Goal: Task Accomplishment & Management: Use online tool/utility

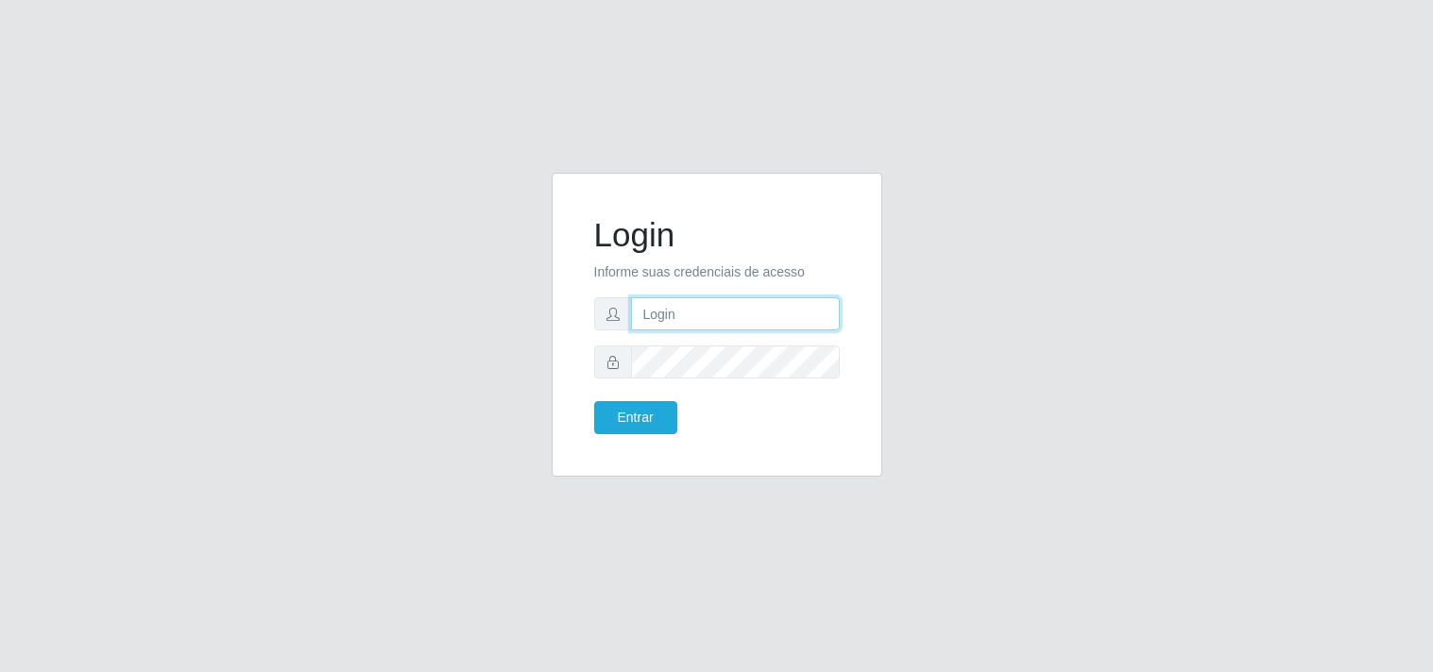
type input "[EMAIL_ADDRESS][DOMAIN_NAME]"
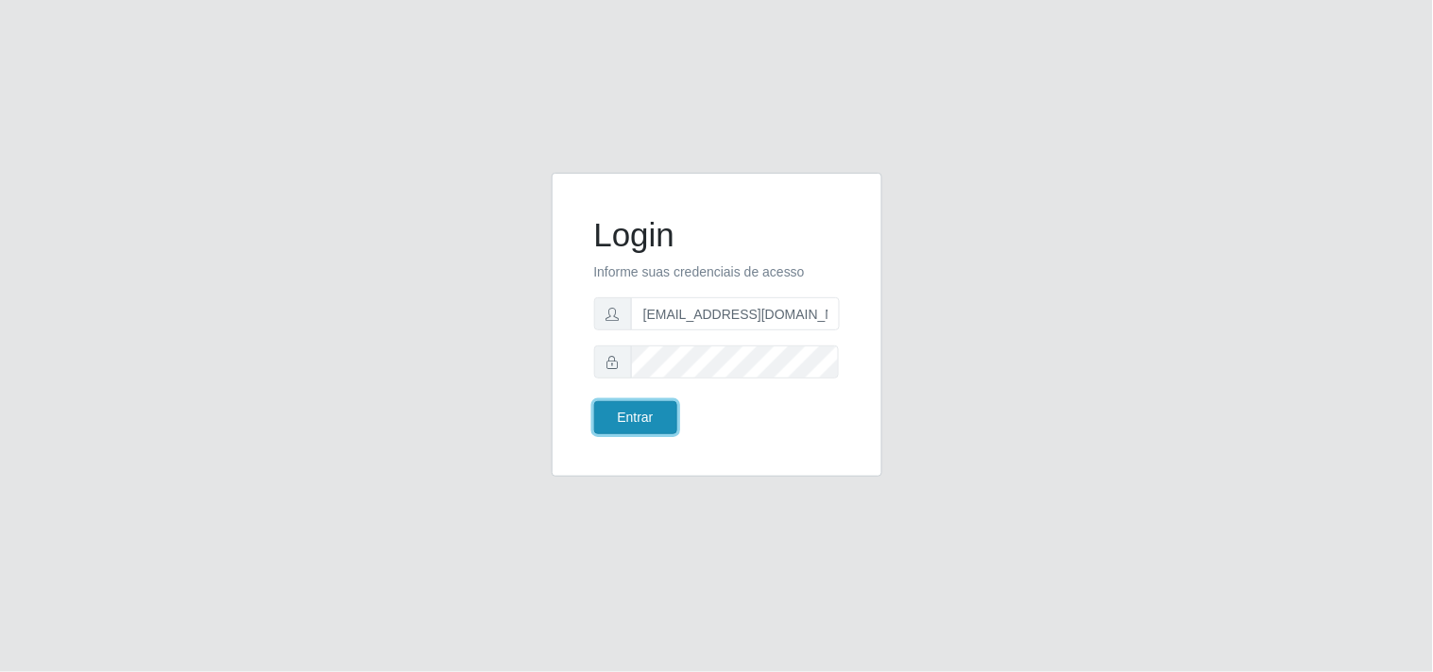
drag, startPoint x: 0, startPoint y: 0, endPoint x: 638, endPoint y: 410, distance: 758.6
click at [638, 410] on button "Entrar" at bounding box center [635, 417] width 83 height 33
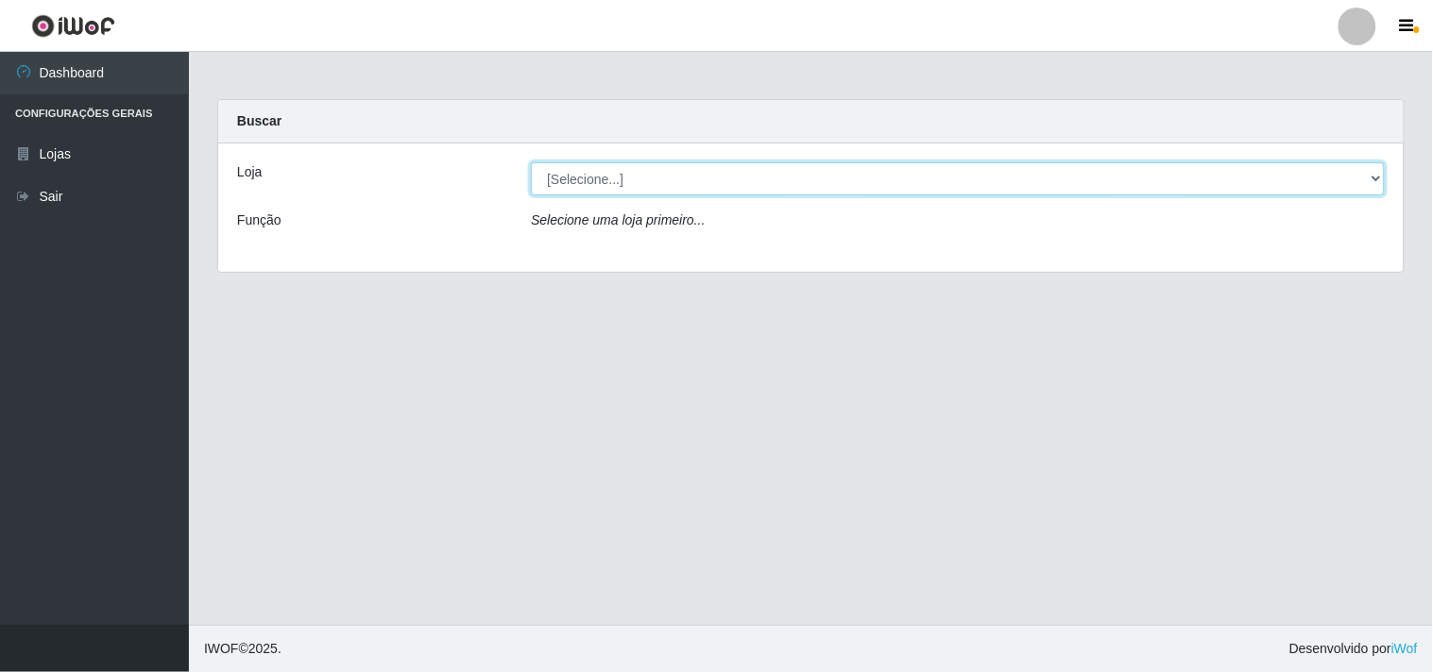
click at [1376, 176] on select "[Selecione...] Hiper Queiroz - [GEOGRAPHIC_DATA]" at bounding box center [958, 178] width 854 height 33
select select "514"
click at [531, 162] on select "[Selecione...] Hiper Queiroz - [GEOGRAPHIC_DATA]" at bounding box center [958, 178] width 854 height 33
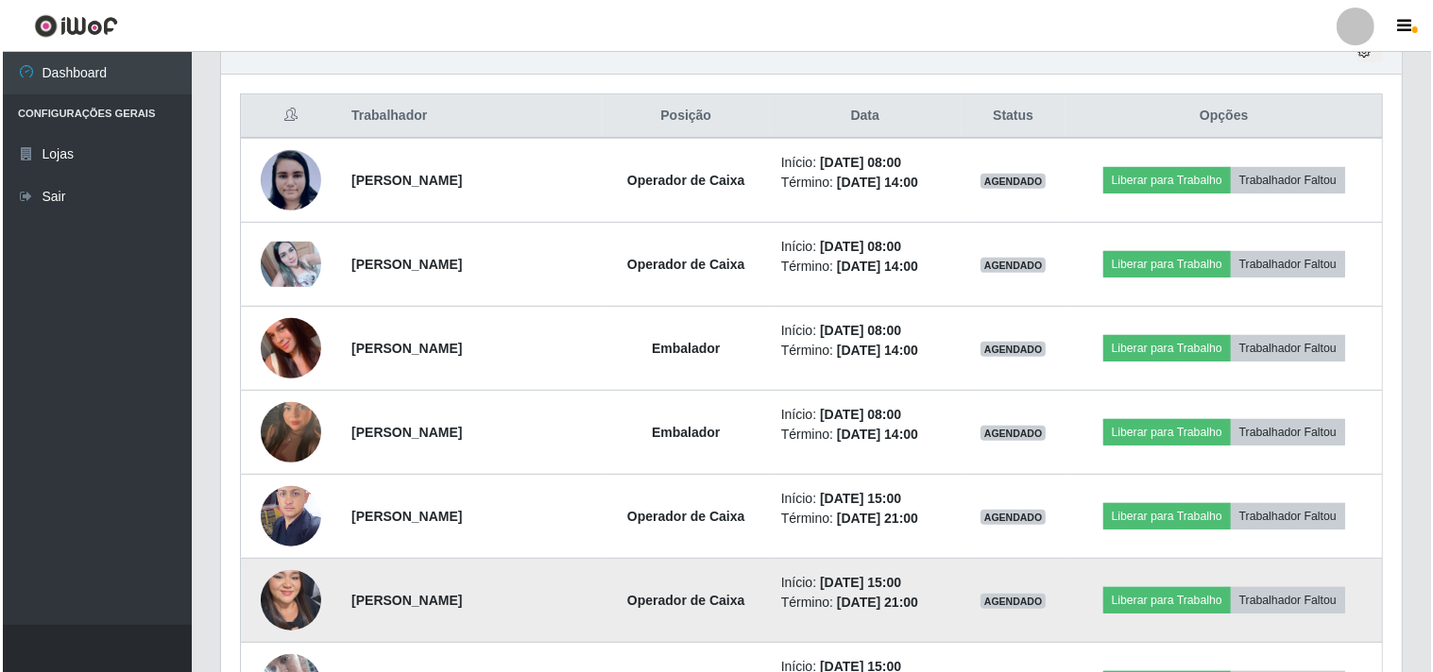
scroll to position [687, 0]
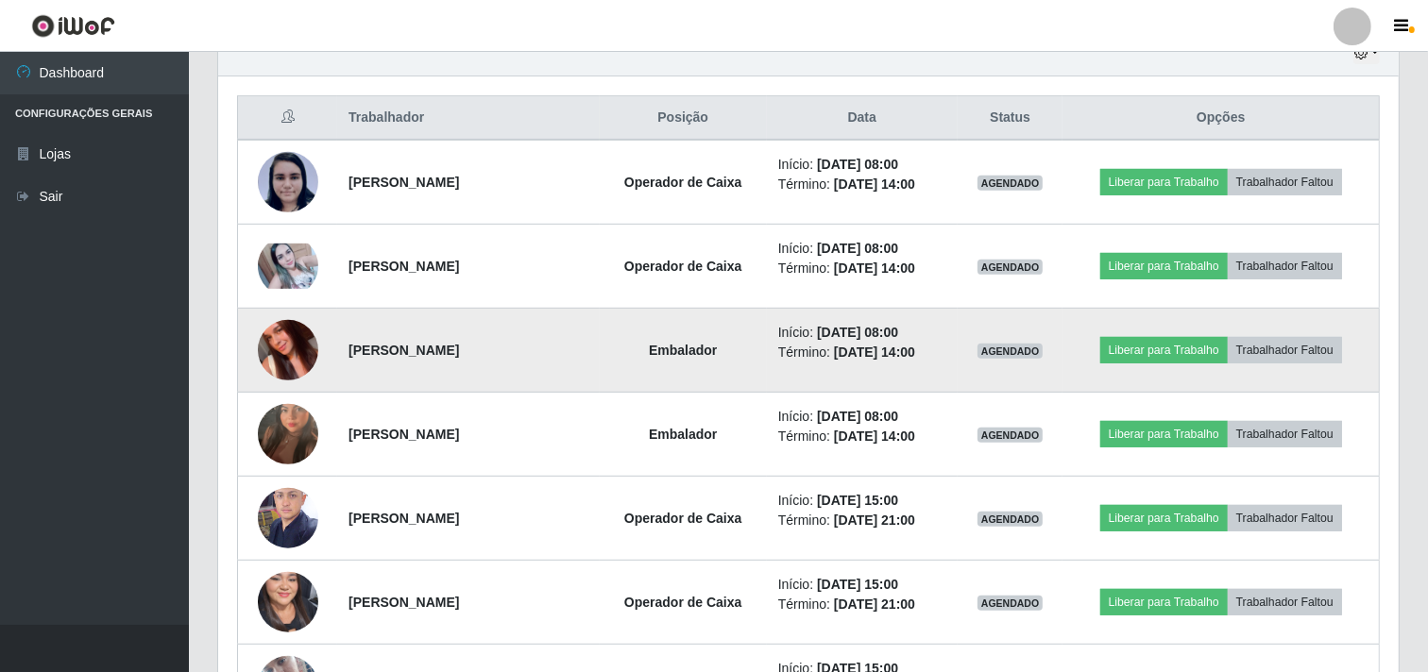
click at [284, 347] on img at bounding box center [288, 351] width 60 height 108
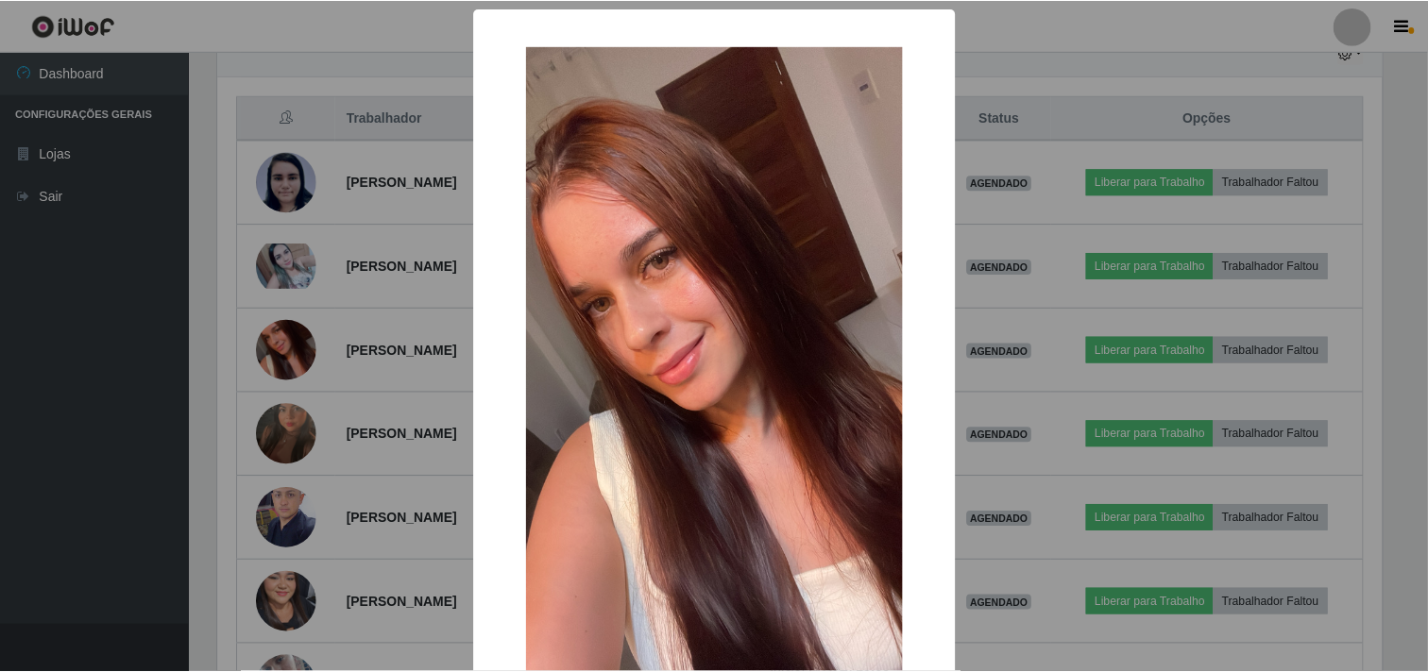
scroll to position [391, 1168]
drag, startPoint x: 72, startPoint y: 304, endPoint x: 90, endPoint y: 299, distance: 18.6
click at [76, 304] on div "× OK Cancel" at bounding box center [716, 336] width 1433 height 672
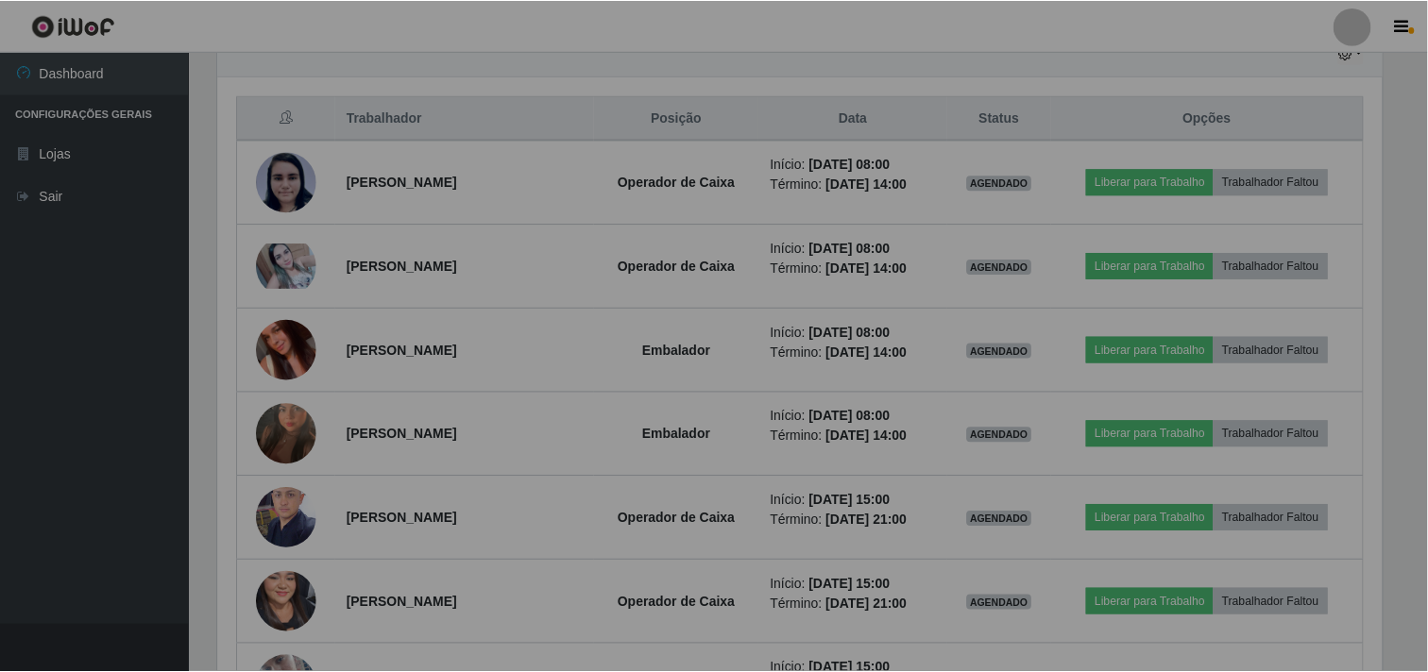
scroll to position [391, 1180]
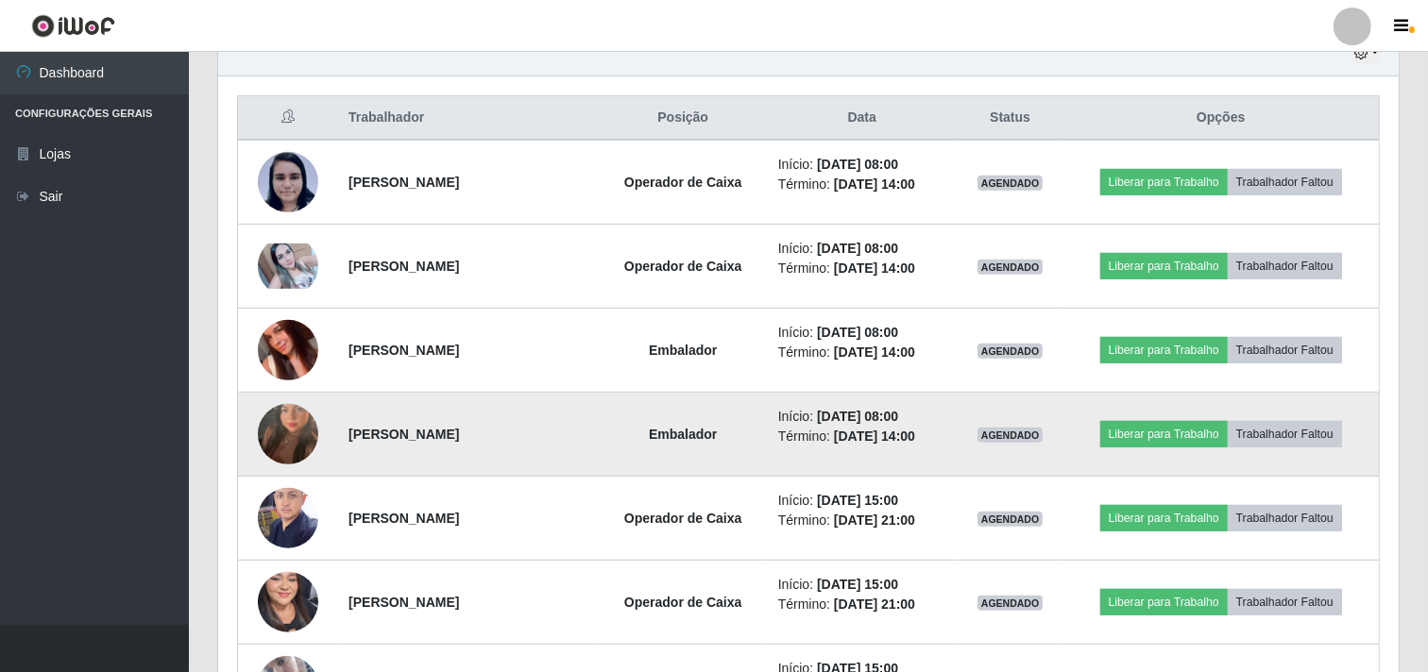
click at [279, 437] on img at bounding box center [288, 435] width 60 height 108
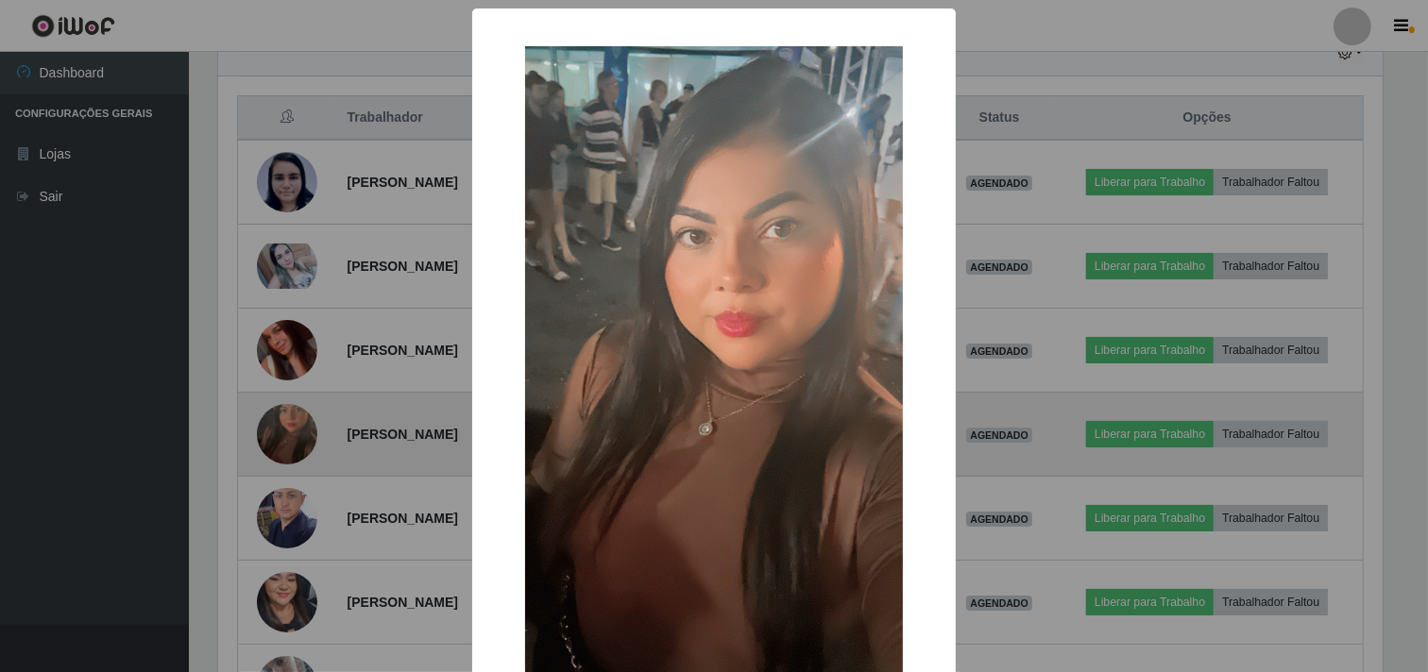
scroll to position [391, 1168]
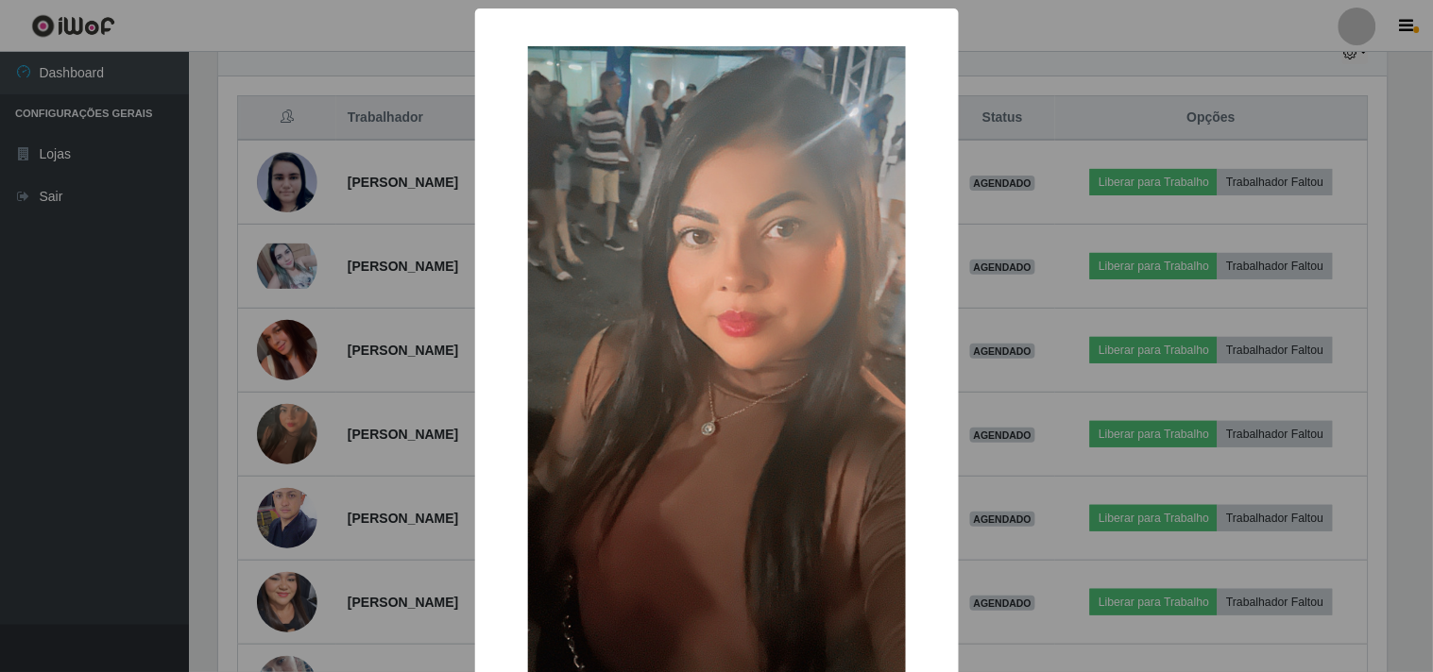
click at [117, 365] on div "× OK Cancel" at bounding box center [716, 336] width 1433 height 672
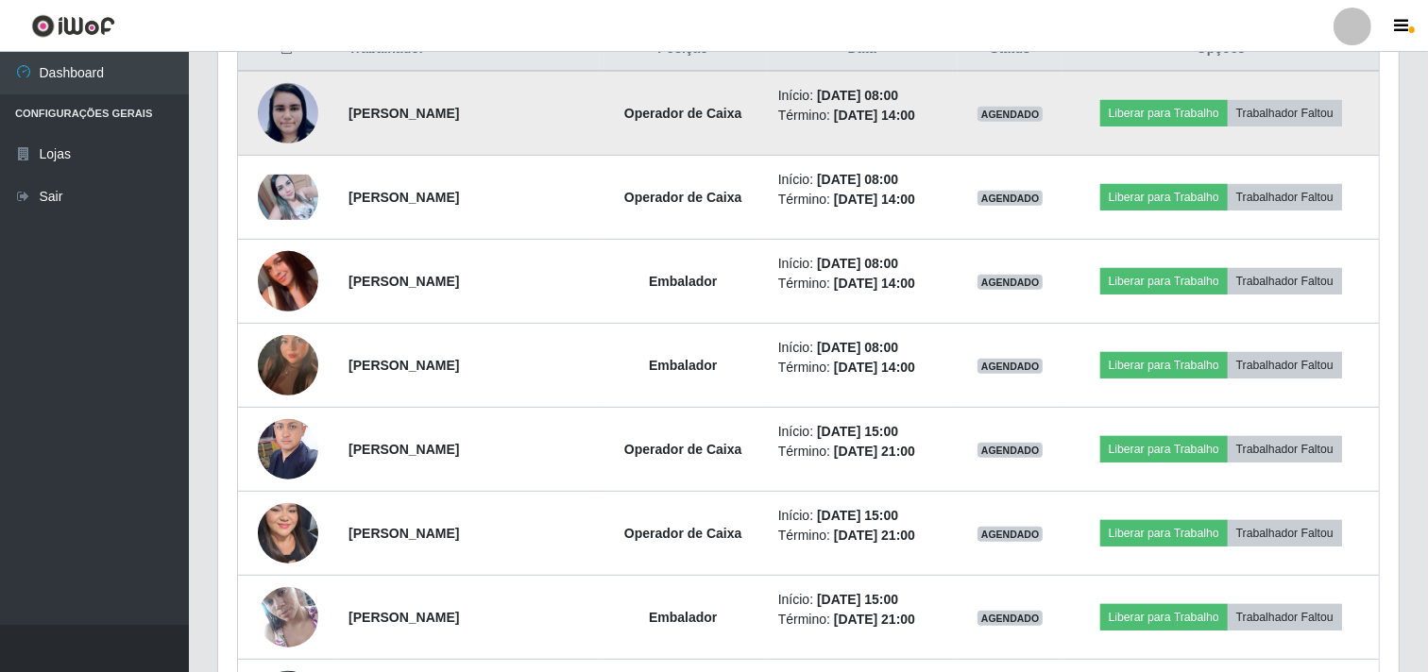
scroll to position [793, 0]
